Goal: Task Accomplishment & Management: Manage account settings

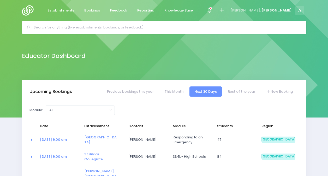
select select "5"
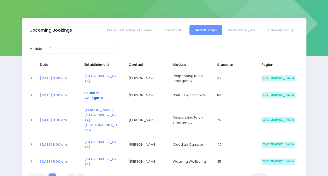
click at [93, 93] on link "St Hildas Collegiate" at bounding box center [93, 95] width 19 height 10
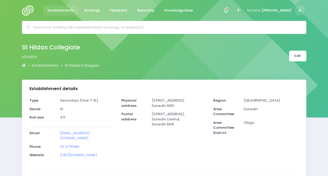
select select "5"
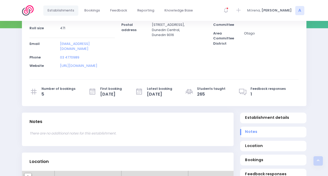
scroll to position [89, 0]
click at [247, 87] on icon at bounding box center [242, 91] width 9 height 9
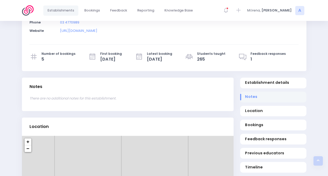
scroll to position [124, 0]
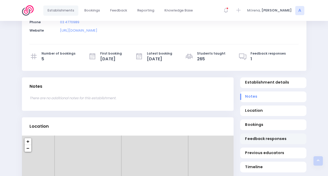
click at [261, 136] on span "Feedback responses" at bounding box center [273, 138] width 56 height 5
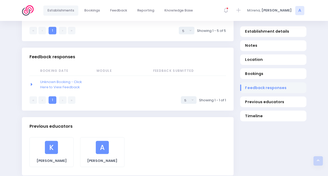
scroll to position [475, 0]
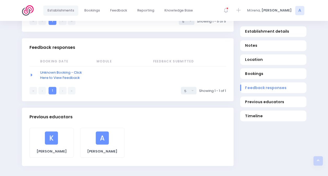
click at [67, 70] on link "Unknown Booking - Click Here to View Feedback" at bounding box center [61, 75] width 42 height 10
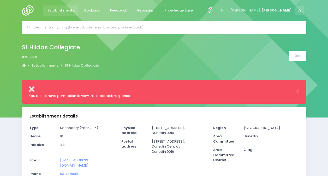
select select "5"
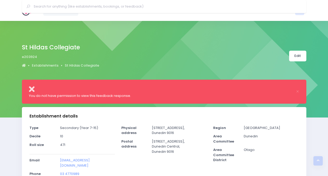
select select "5"
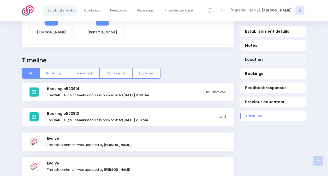
scroll to position [621, 0]
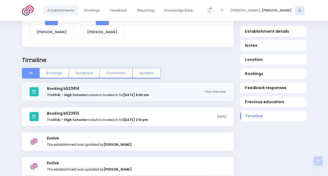
click at [139, 93] on strong "Tuesday the 14th of October 2025 at 9:00 am" at bounding box center [136, 95] width 26 height 4
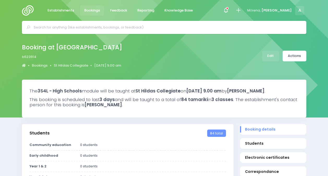
select select "5"
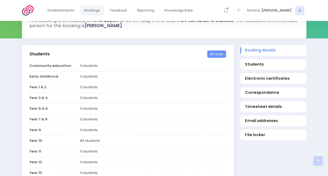
scroll to position [85, 0]
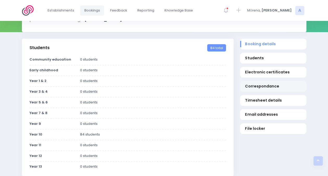
click at [259, 89] on span "Correspondance" at bounding box center [273, 85] width 56 height 5
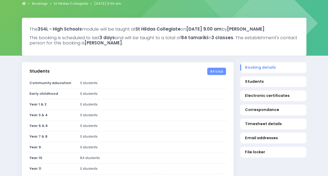
scroll to position [0, 0]
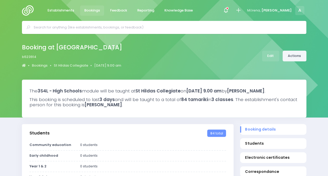
click at [303, 58] on link "Actions" at bounding box center [294, 56] width 24 height 11
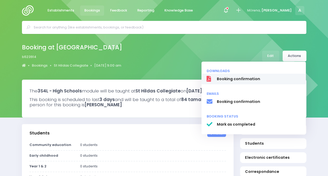
click at [245, 77] on span "Booking confirmation" at bounding box center [258, 78] width 84 height 5
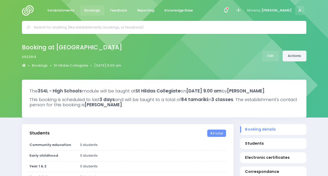
click at [298, 54] on link "Actions" at bounding box center [294, 56] width 24 height 11
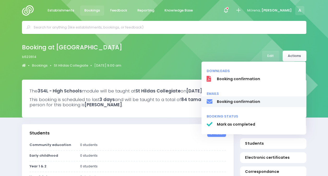
click at [246, 101] on span "Booking confirmation" at bounding box center [258, 101] width 84 height 5
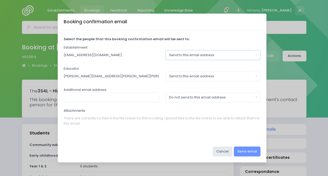
click at [194, 54] on div "Send to this email address" at bounding box center [211, 54] width 84 height 5
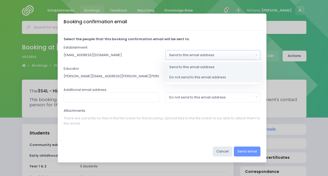
click at [195, 78] on span "Do not send to this email address" at bounding box center [197, 77] width 57 height 5
select select "no_email"
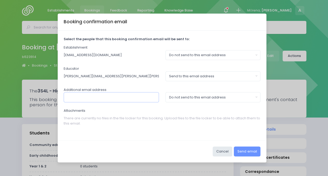
click at [92, 99] on input "text" at bounding box center [111, 97] width 95 height 10
type input "[EMAIL_ADDRESS][DOMAIN_NAME]"
click at [191, 98] on div "Do not send to this email address" at bounding box center [211, 97] width 84 height 5
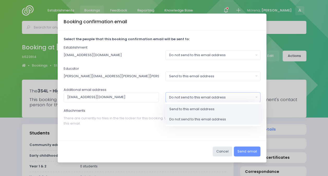
click at [192, 108] on span "Send to this email address" at bounding box center [191, 108] width 45 height 5
select select "send"
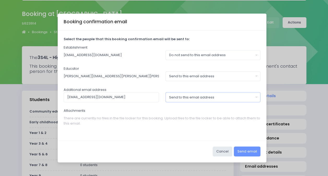
scroll to position [34, 0]
click at [256, 151] on button "Send email" at bounding box center [247, 151] width 27 height 10
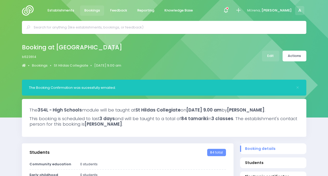
select select "5"
click at [305, 55] on link "Actions" at bounding box center [294, 56] width 24 height 11
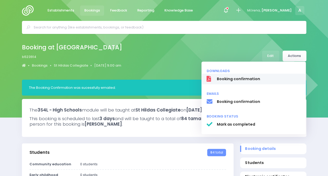
click at [259, 77] on span "Booking confirmation" at bounding box center [258, 78] width 84 height 5
